Goal: Transaction & Acquisition: Purchase product/service

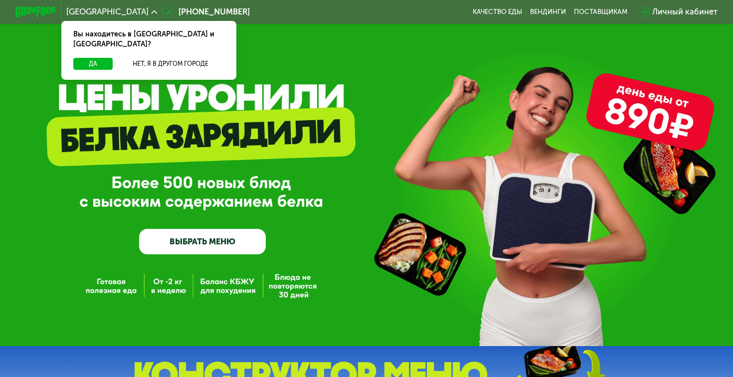
click at [114, 101] on div "GrowFood — доставка правильного питания ВЫБРАТЬ МЕНЮ" at bounding box center [366, 173] width 733 height 346
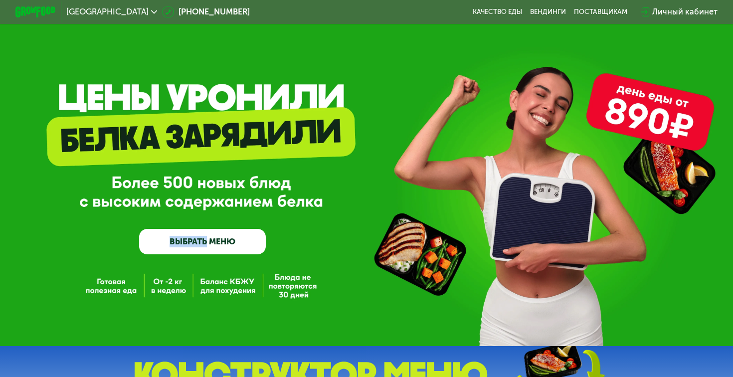
click at [114, 101] on div "GrowFood — доставка правильного питания ВЫБРАТЬ МЕНЮ" at bounding box center [366, 173] width 733 height 346
click at [176, 183] on div "GrowFood — доставка правильного питания ВЫБРАТЬ МЕНЮ" at bounding box center [202, 186] width 127 height 138
click at [190, 185] on div "GrowFood — доставка правильного питания ВЫБРАТЬ МЕНЮ" at bounding box center [202, 186] width 127 height 138
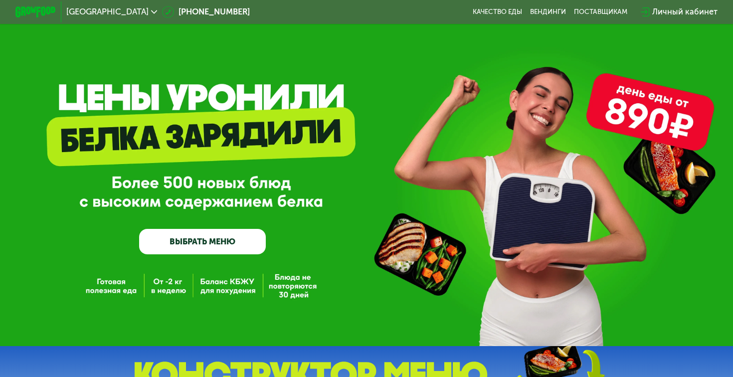
click at [191, 241] on link "ВЫБРАТЬ МЕНЮ" at bounding box center [202, 241] width 127 height 25
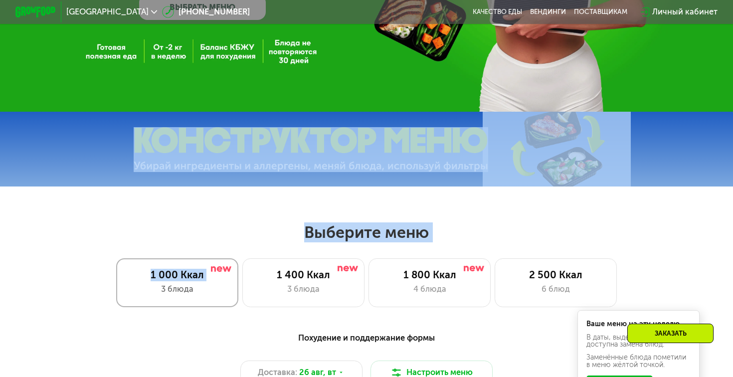
drag, startPoint x: 140, startPoint y: 177, endPoint x: 175, endPoint y: 193, distance: 38.2
